Goal: Navigation & Orientation: Go to known website

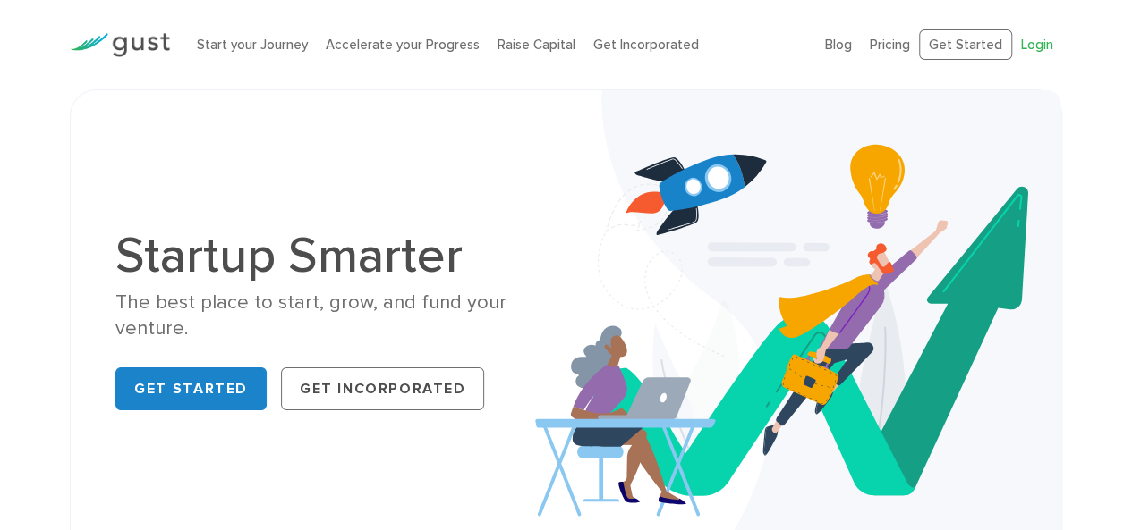
click at [1041, 46] on link "Login" at bounding box center [1037, 45] width 32 height 16
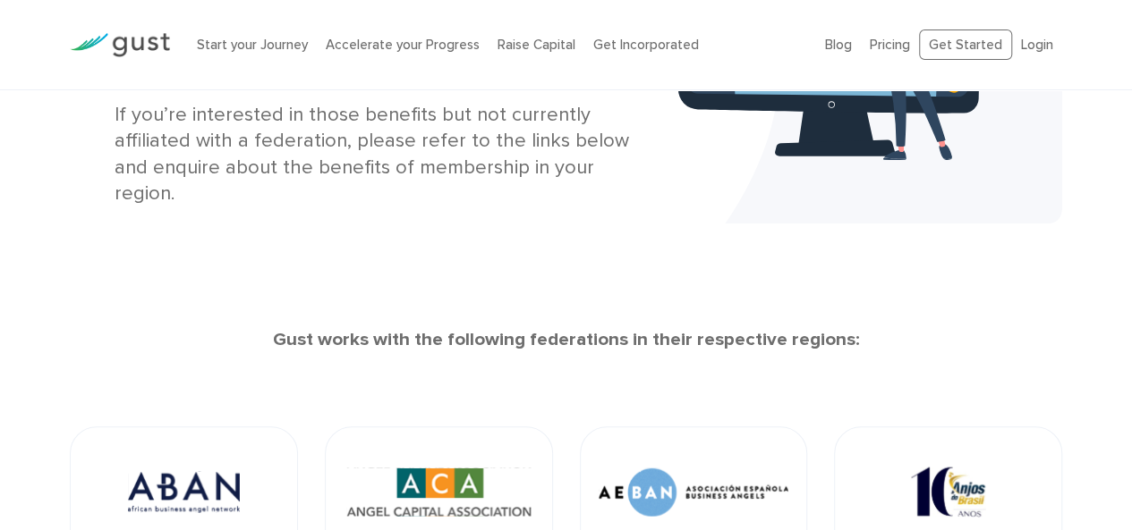
scroll to position [358, 0]
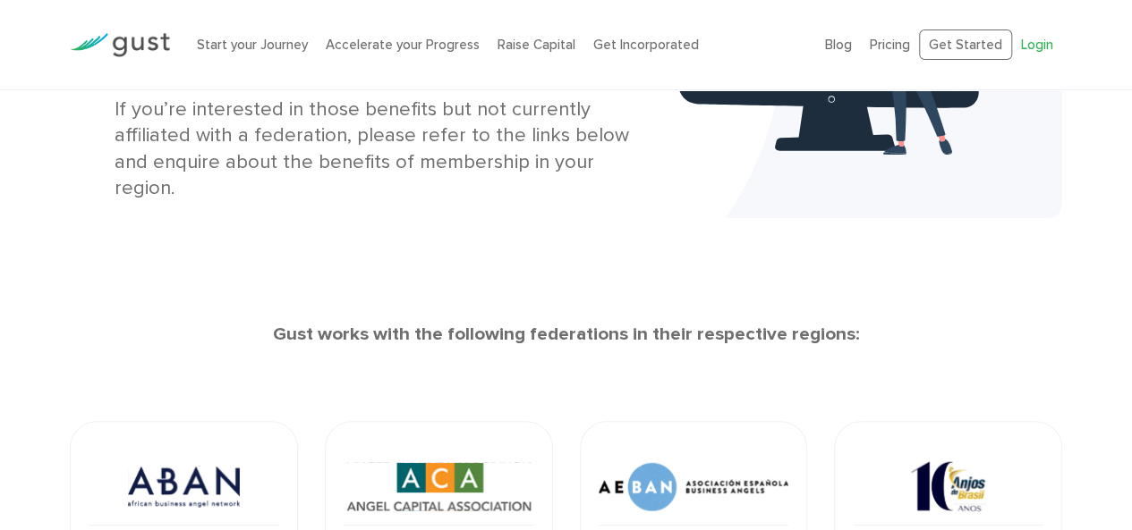
click at [1050, 42] on link "Login" at bounding box center [1037, 45] width 32 height 16
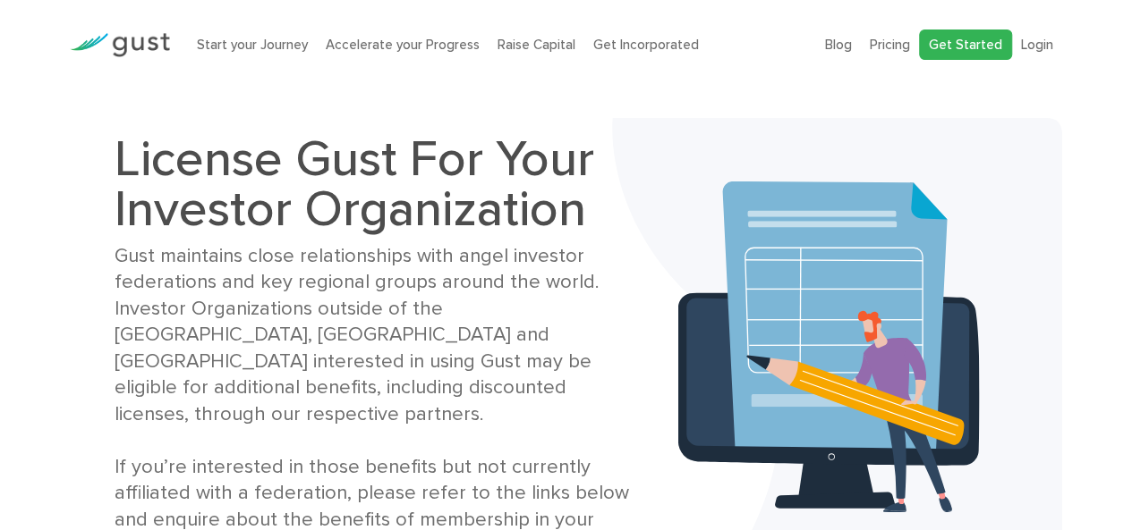
click at [974, 44] on link "Get Started" at bounding box center [965, 45] width 93 height 31
